Goal: Information Seeking & Learning: Learn about a topic

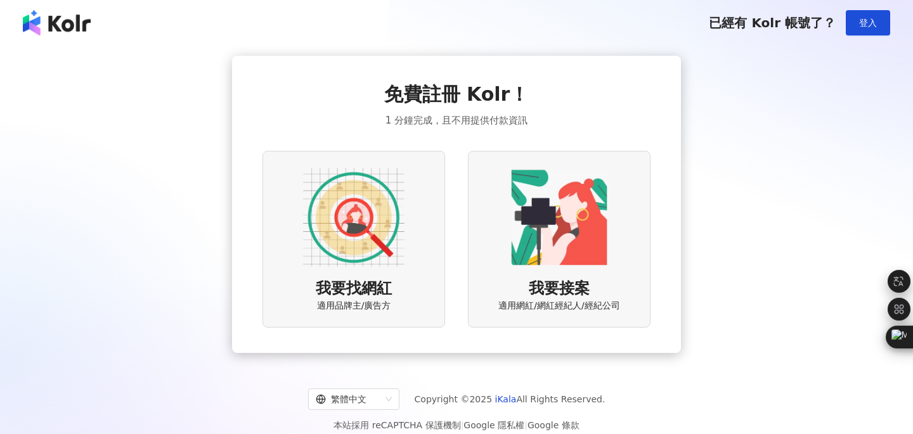
click at [852, 23] on button "登入" at bounding box center [868, 22] width 44 height 25
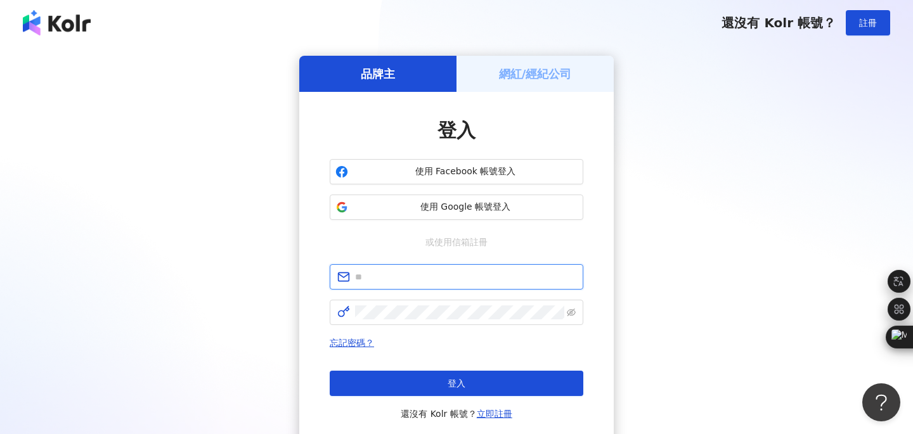
type input "**********"
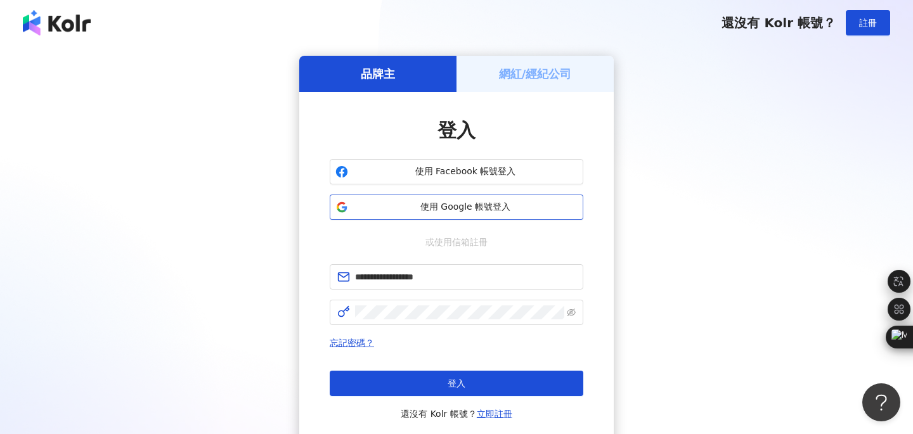
click at [453, 198] on button "使用 Google 帳號登入" at bounding box center [457, 207] width 254 height 25
